Goal: Information Seeking & Learning: Learn about a topic

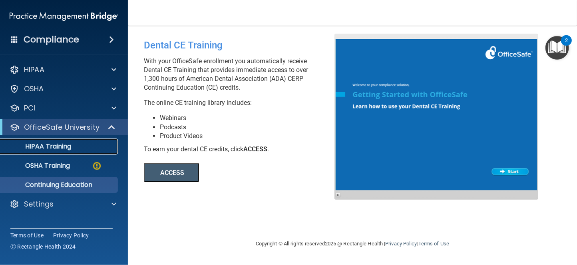
click at [47, 144] on p "HIPAA Training" at bounding box center [38, 146] width 66 height 8
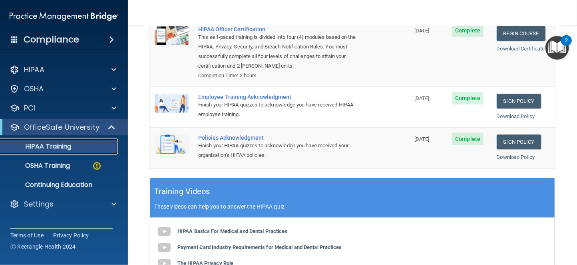
scroll to position [42, 0]
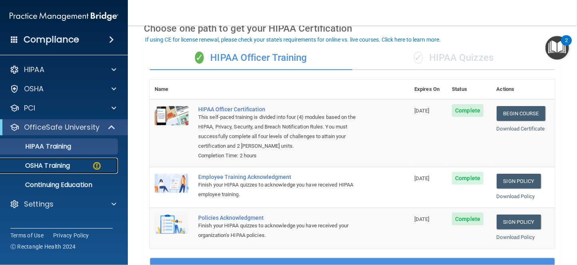
click at [46, 162] on p "OSHA Training" at bounding box center [37, 165] width 65 height 8
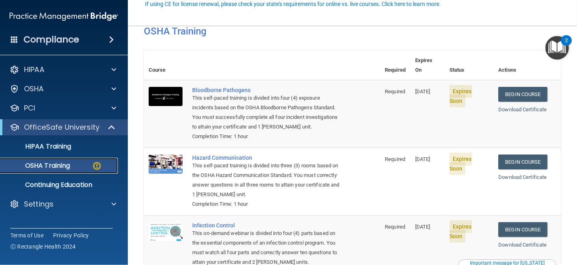
scroll to position [122, 0]
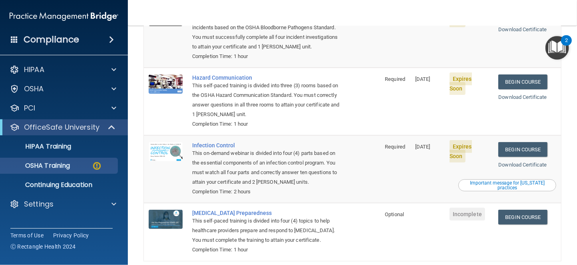
click at [510, 180] on div "Important message for [US_STATE] practices" at bounding box center [508, 185] width 96 height 10
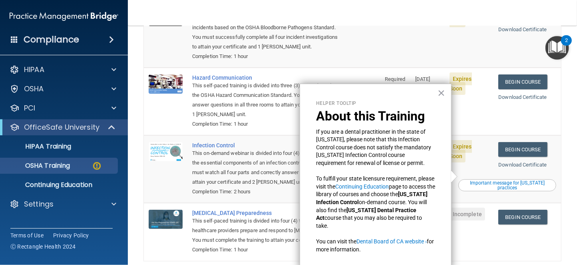
scroll to position [4, 0]
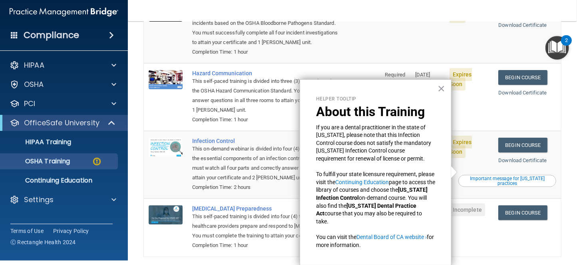
click at [503, 176] on div "Important message for [US_STATE] practices" at bounding box center [508, 181] width 96 height 10
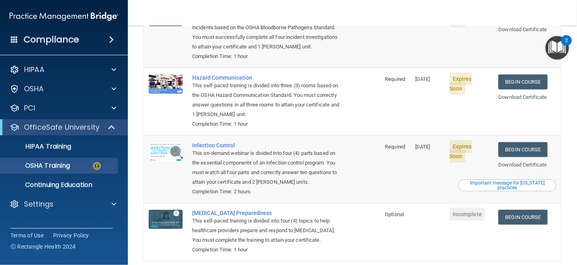
click at [503, 180] on div "Important message for [US_STATE] practices" at bounding box center [508, 185] width 96 height 10
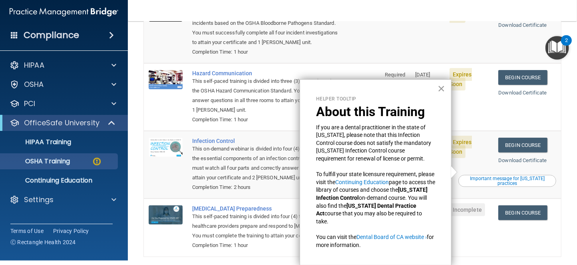
click at [438, 86] on button "×" at bounding box center [442, 88] width 8 height 13
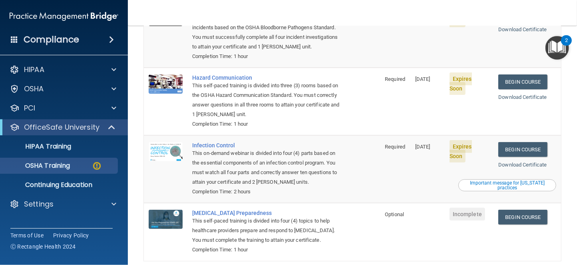
scroll to position [0, 0]
click at [502, 180] on div "Important message for [US_STATE] practices" at bounding box center [508, 185] width 96 height 10
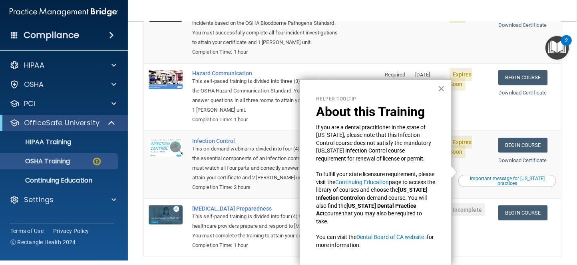
click at [440, 88] on button "×" at bounding box center [442, 88] width 8 height 13
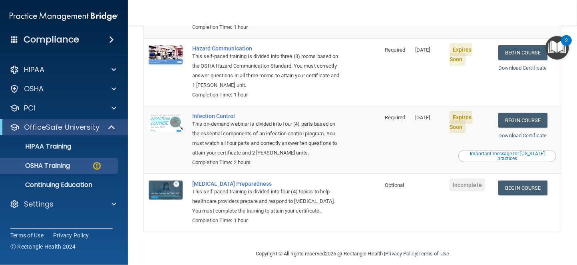
scroll to position [71, 0]
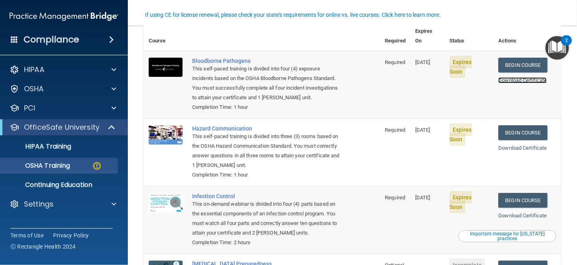
click at [523, 77] on link "Download Certificate" at bounding box center [522, 80] width 48 height 6
click at [505, 145] on link "Download Certificate" at bounding box center [522, 148] width 48 height 6
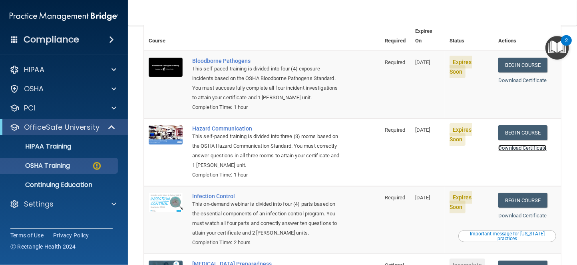
scroll to position [151, 0]
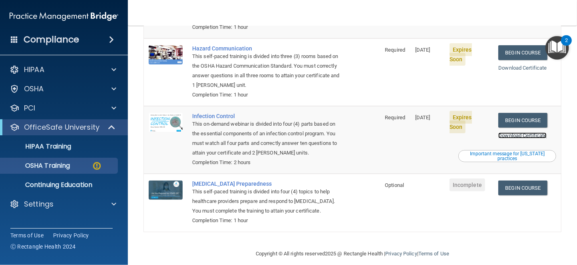
click at [518, 132] on link "Download Certificate" at bounding box center [522, 135] width 48 height 6
click at [437, 14] on nav "Toggle navigation [PERSON_NAME] [EMAIL_ADDRESS][DOMAIN_NAME] Manage My Enterpri…" at bounding box center [352, 13] width 449 height 26
